Goal: Use online tool/utility: Utilize a website feature to perform a specific function

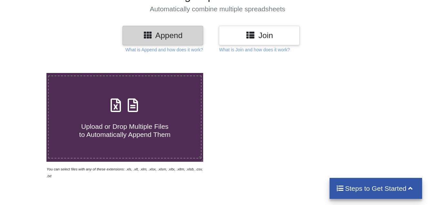
scroll to position [64, 0]
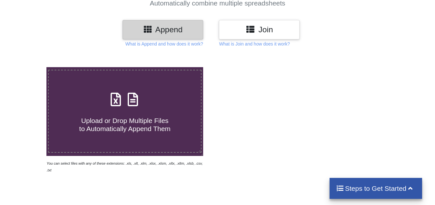
click at [110, 117] on span "Upload or Drop Multiple Files to Automatically Append Them" at bounding box center [124, 124] width 91 height 15
click at [29, 67] on input "Upload or Drop Multiple Files to Automatically Append Them" at bounding box center [29, 67] width 0 height 0
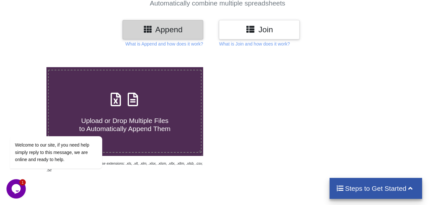
type input "C:\fakepath\3 days Ins break, Technical Analysis Scanner.xlsx"
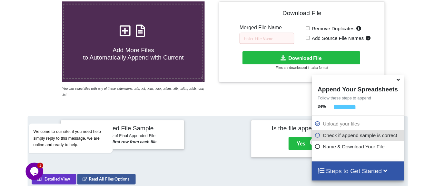
scroll to position [122, 0]
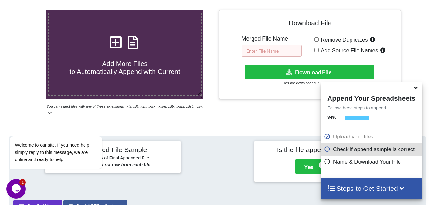
click at [268, 52] on input "text" at bounding box center [271, 50] width 60 height 12
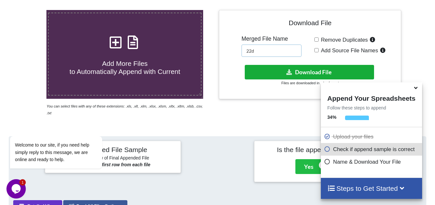
type input "22d"
click at [284, 70] on button "Download File" at bounding box center [309, 72] width 129 height 15
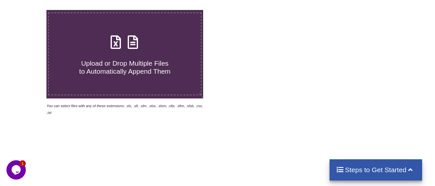
click at [142, 74] on span "Upload or Drop Multiple Files to Automatically Append Them" at bounding box center [124, 67] width 91 height 15
click at [29, 10] on input "Upload or Drop Multiple Files to Automatically Append Them" at bounding box center [29, 10] width 0 height 0
type input "C:\fakepath\Copy - 13, Technical Analysis Scanner(1).xlsx"
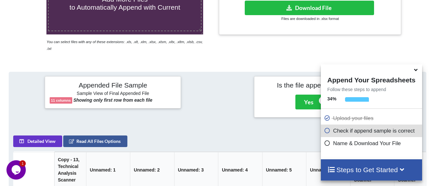
scroll to position [154, 0]
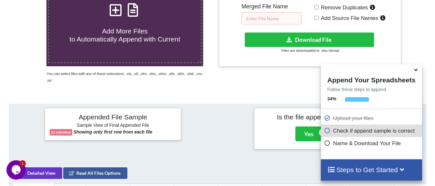
click at [270, 21] on input "text" at bounding box center [271, 18] width 60 height 12
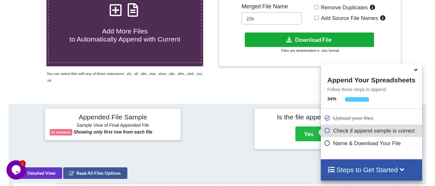
type input "22b"
click at [286, 37] on button "Download File" at bounding box center [309, 40] width 129 height 15
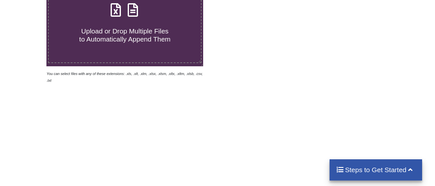
click at [121, 44] on label "Upload or Drop Multiple Files to Automatically Append Them" at bounding box center [124, 21] width 153 height 83
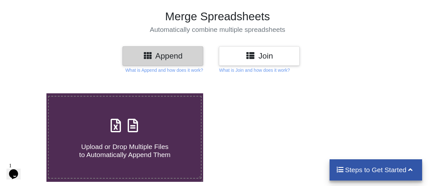
type input "C:\fakepath\entry 1 HR BRK, Technical Analysis Scanner-12 60.xlsx"
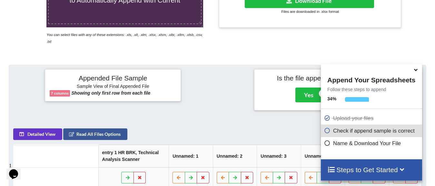
scroll to position [89, 0]
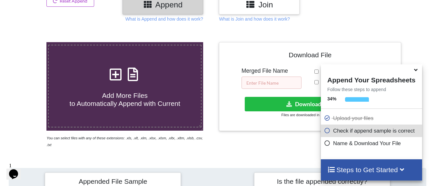
click at [260, 82] on input "text" at bounding box center [271, 83] width 60 height 12
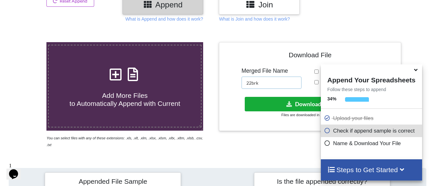
type input "22brk"
click at [275, 101] on button "Download File" at bounding box center [309, 104] width 129 height 15
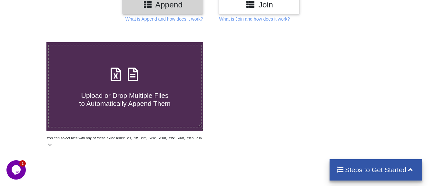
click at [135, 96] on span "Upload or Drop Multiple Files to Automatically Append Them" at bounding box center [124, 99] width 91 height 15
click at [29, 42] on input "Upload or Drop Multiple Files to Automatically Append Them" at bounding box center [29, 42] width 0 height 0
type input "C:\fakepath\10 low from high for 15 mins price action, Technical Analysis Scann…"
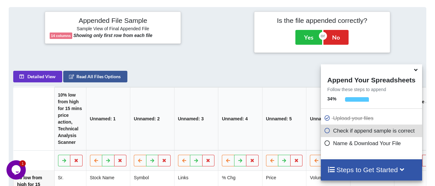
scroll to position [57, 0]
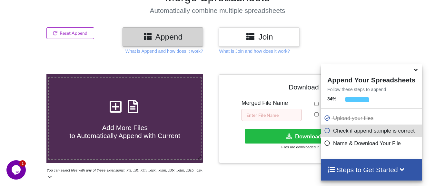
click at [289, 118] on input "text" at bounding box center [271, 115] width 60 height 12
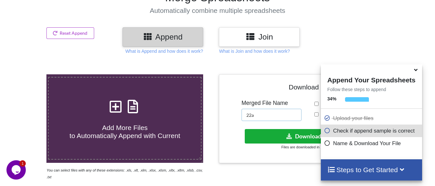
type input "22a"
click at [295, 136] on button "Download File" at bounding box center [309, 136] width 129 height 15
